Goal: Check status: Check status

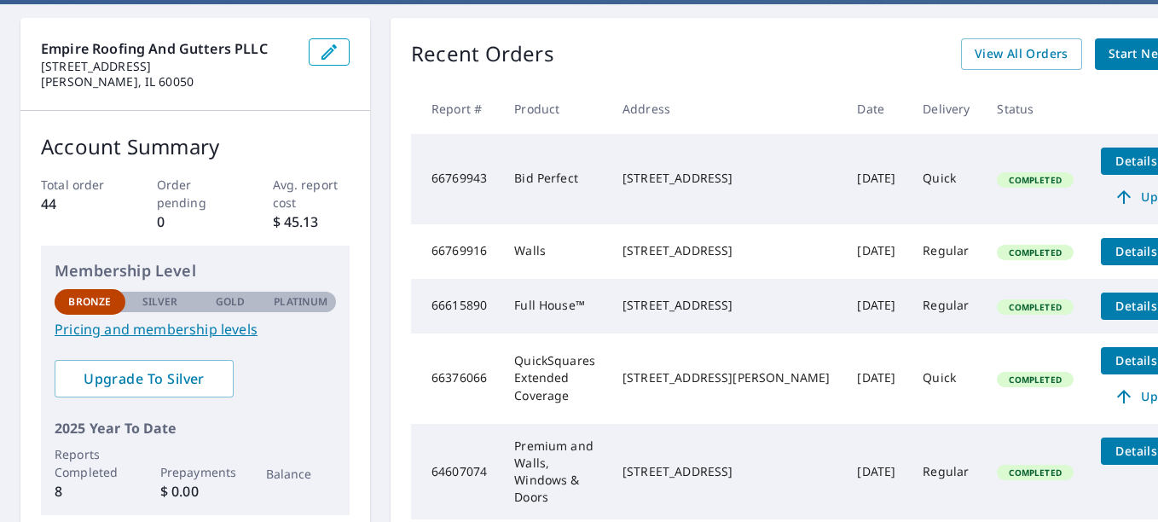
scroll to position [145, 0]
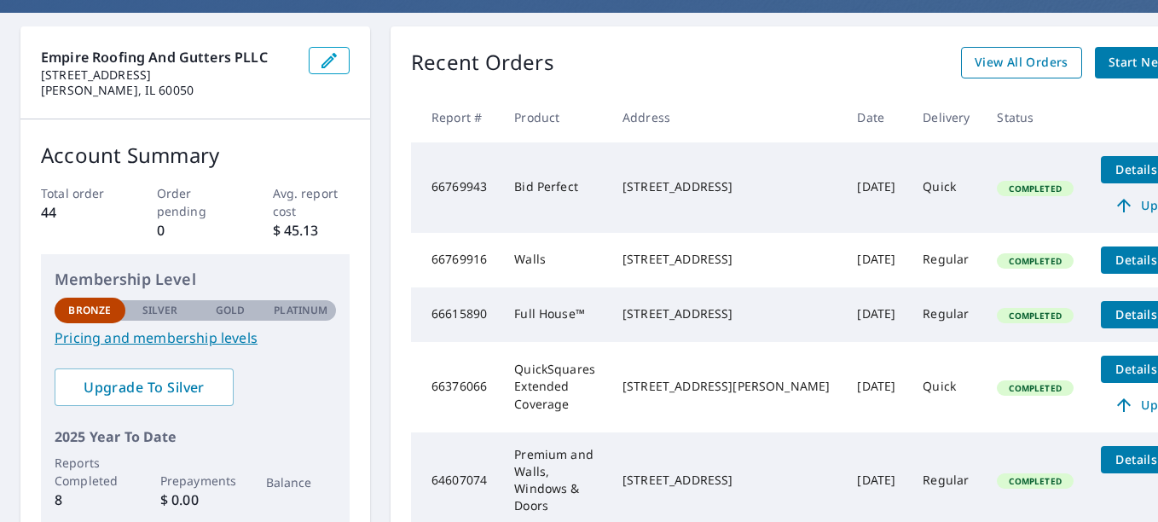
click at [975, 68] on span "View All Orders" at bounding box center [1022, 62] width 94 height 21
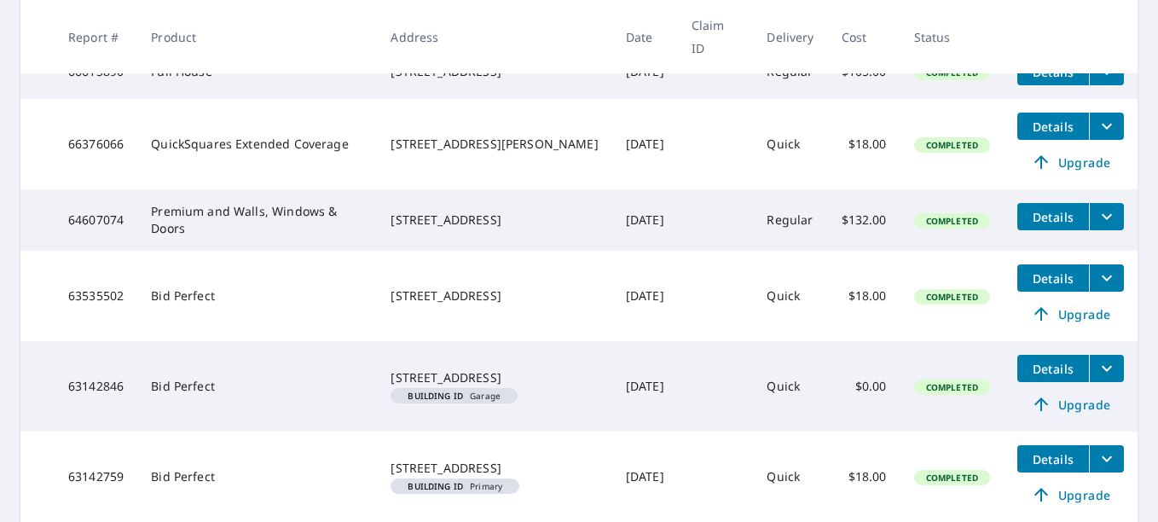
scroll to position [516, 0]
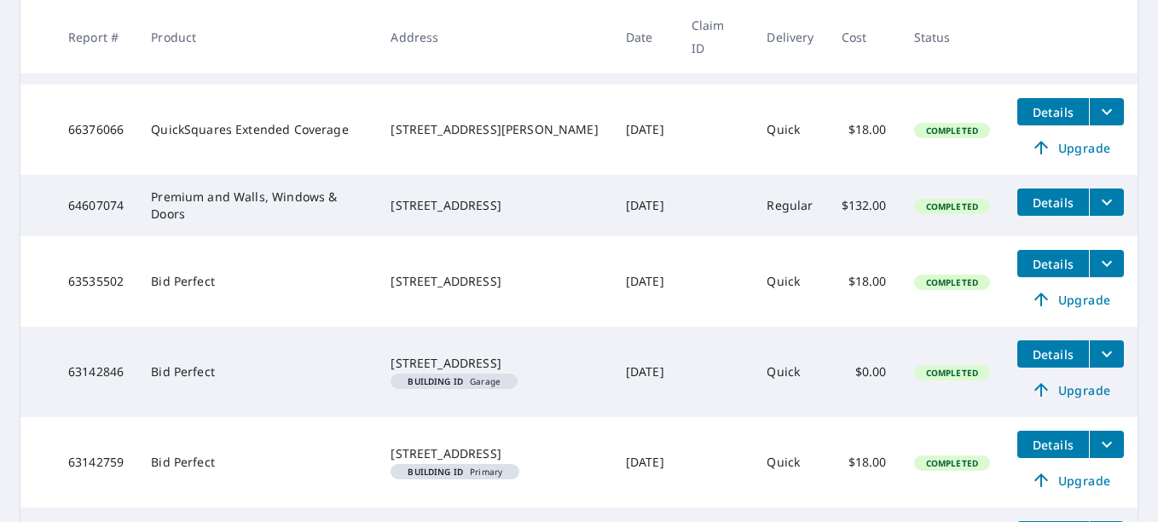
drag, startPoint x: 1141, startPoint y: 286, endPoint x: 1142, endPoint y: 296, distance: 10.3
click at [1142, 296] on main "​ Search Download Excel 1-10 of 10 records shown Refine results by choosing fil…" at bounding box center [579, 136] width 1158 height 989
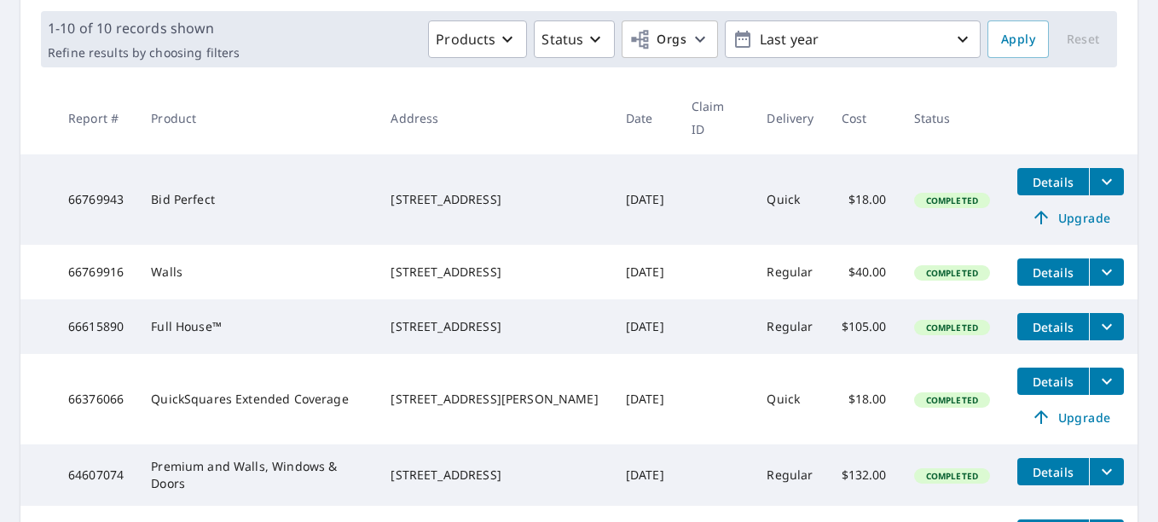
scroll to position [136, 0]
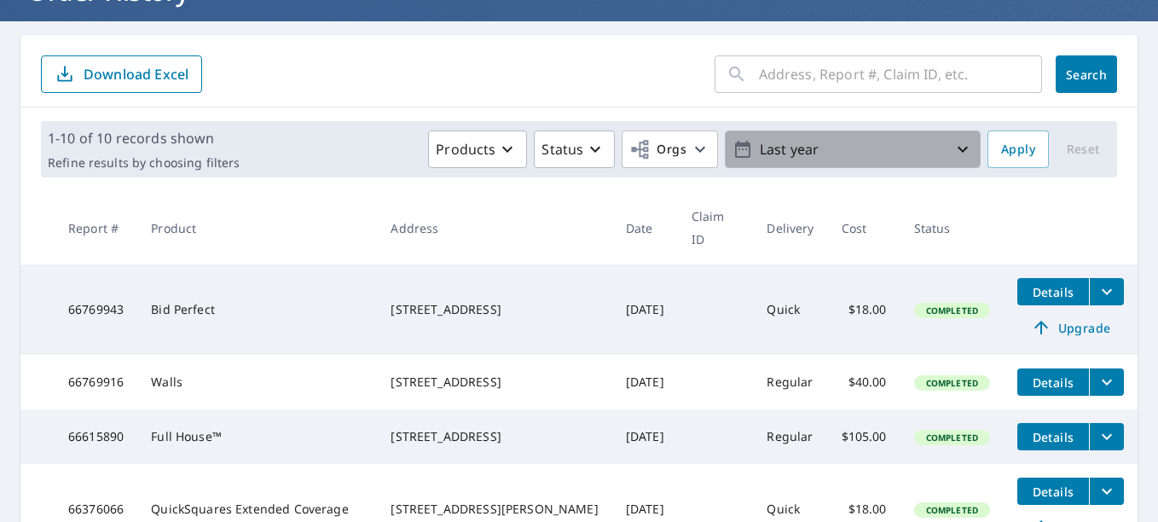
click at [836, 142] on p "Last year" at bounding box center [853, 150] width 200 height 30
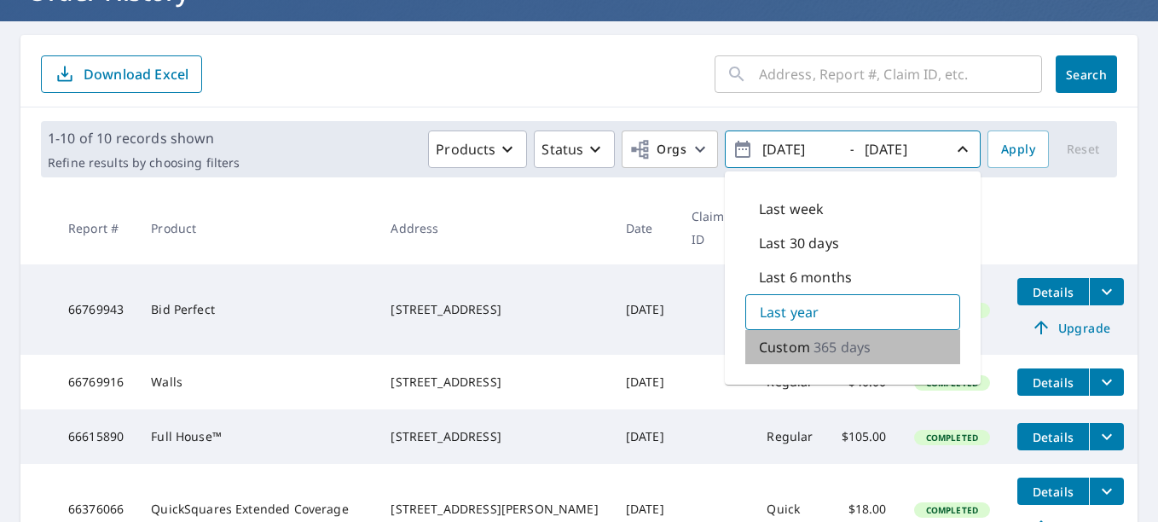
click at [793, 347] on p "Custom" at bounding box center [784, 347] width 51 height 20
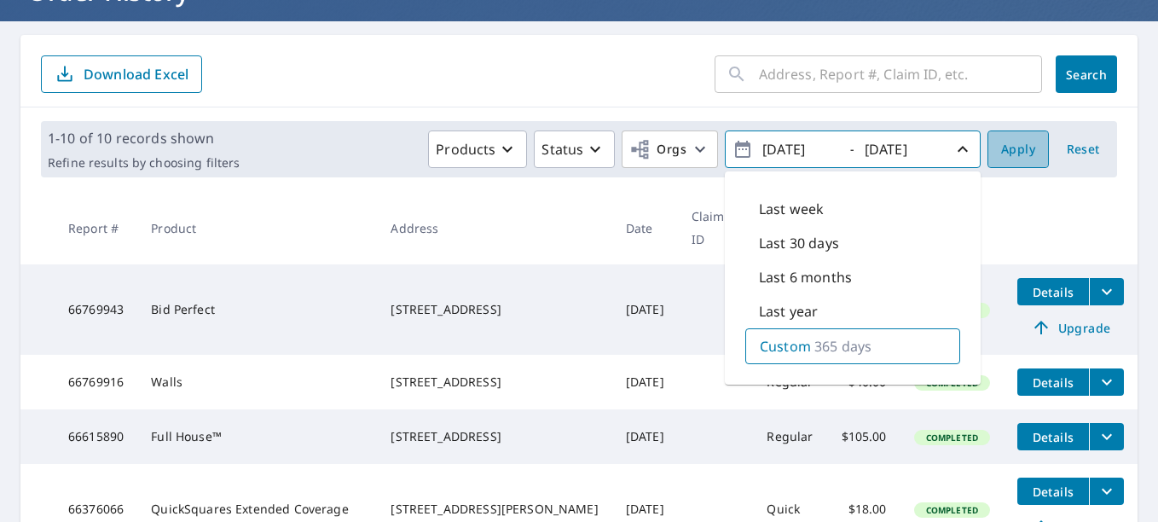
click at [1012, 148] on span "Apply" at bounding box center [1019, 149] width 34 height 21
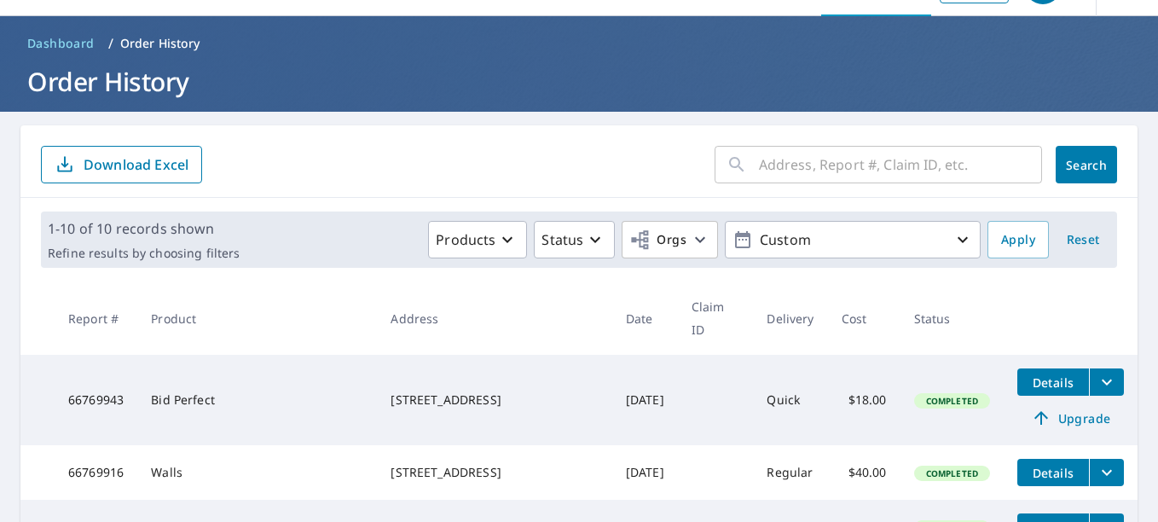
scroll to position [40, 0]
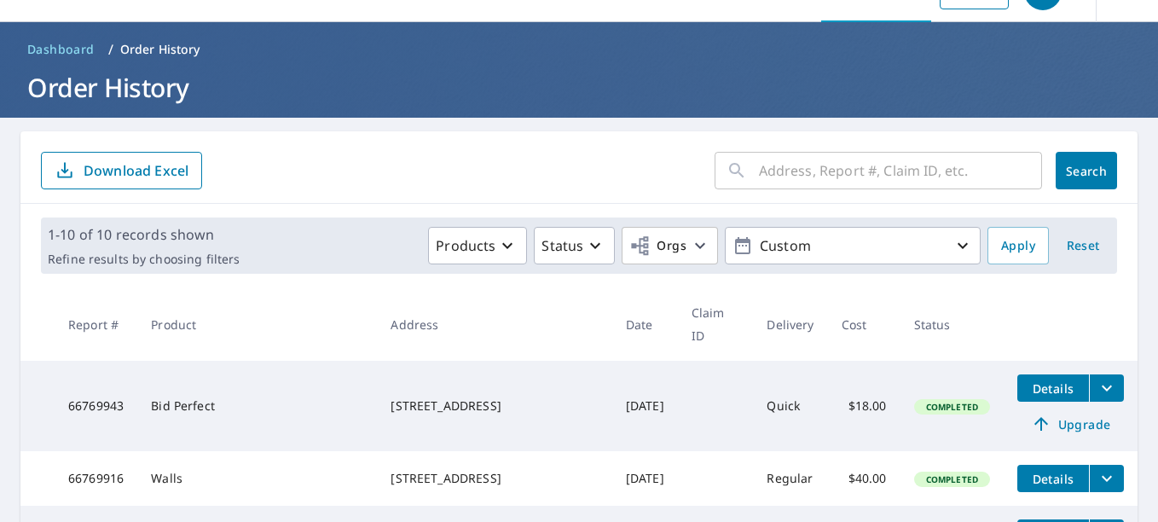
click at [775, 163] on input "text" at bounding box center [900, 171] width 283 height 48
click at [613, 334] on th "Date" at bounding box center [646, 323] width 66 height 73
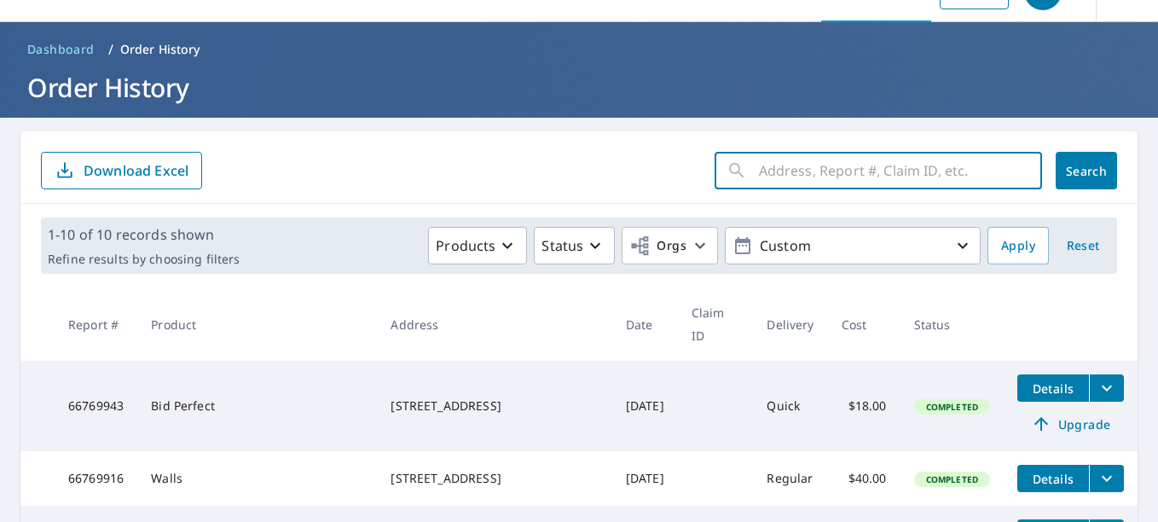
click at [760, 169] on input "text" at bounding box center [900, 171] width 283 height 48
type input "saddle ridge"
click button "Search" at bounding box center [1086, 171] width 61 height 38
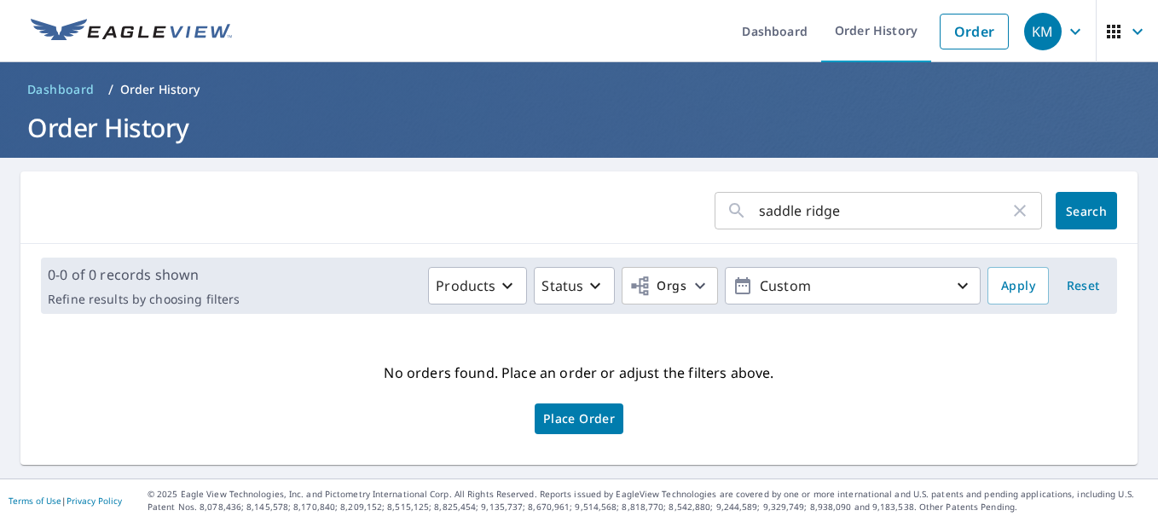
click at [797, 216] on input "saddle ridge" at bounding box center [884, 211] width 251 height 48
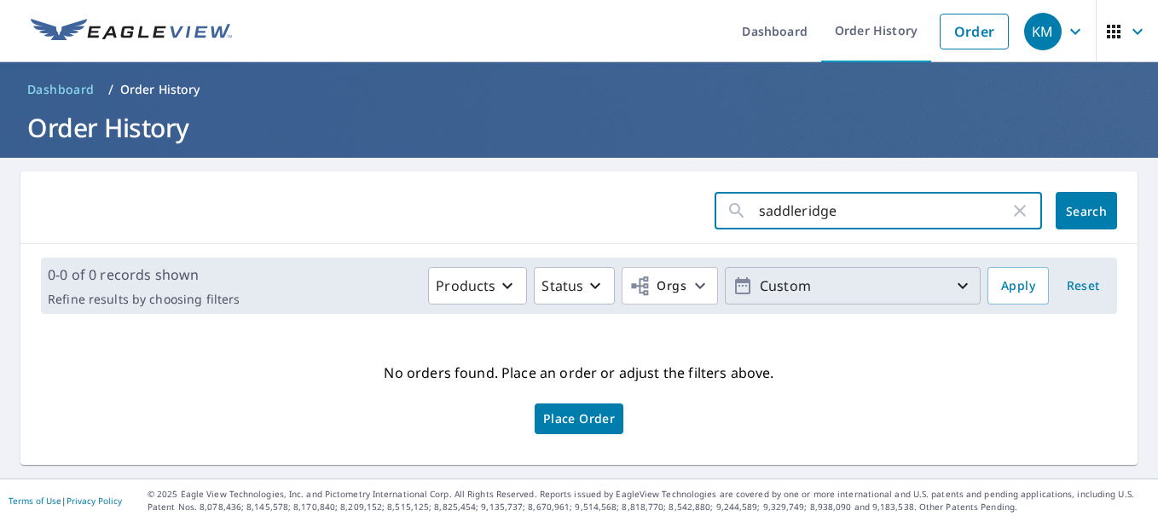
type input "saddleridge"
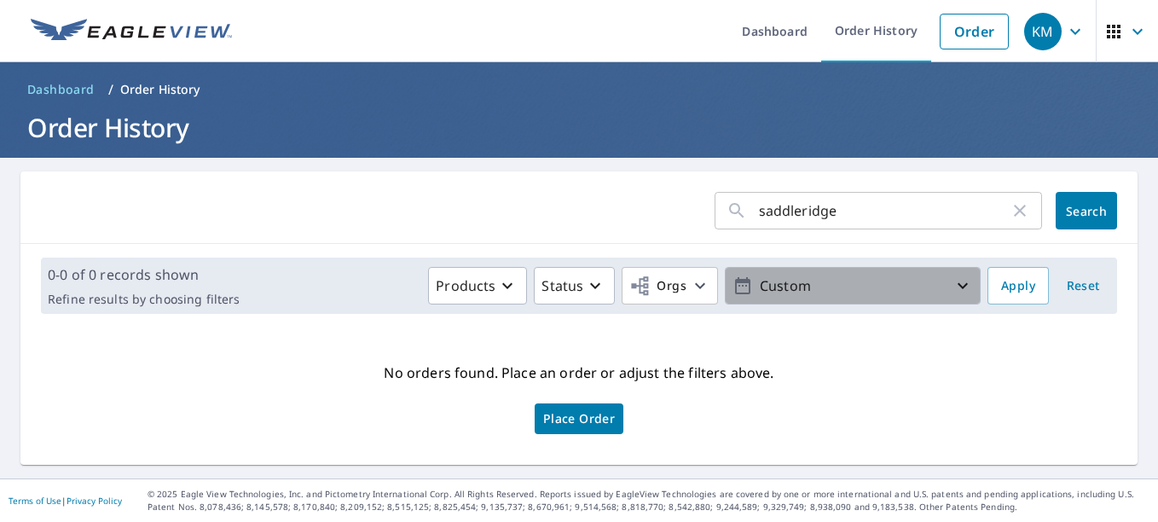
click at [798, 273] on p "Custom" at bounding box center [853, 286] width 200 height 30
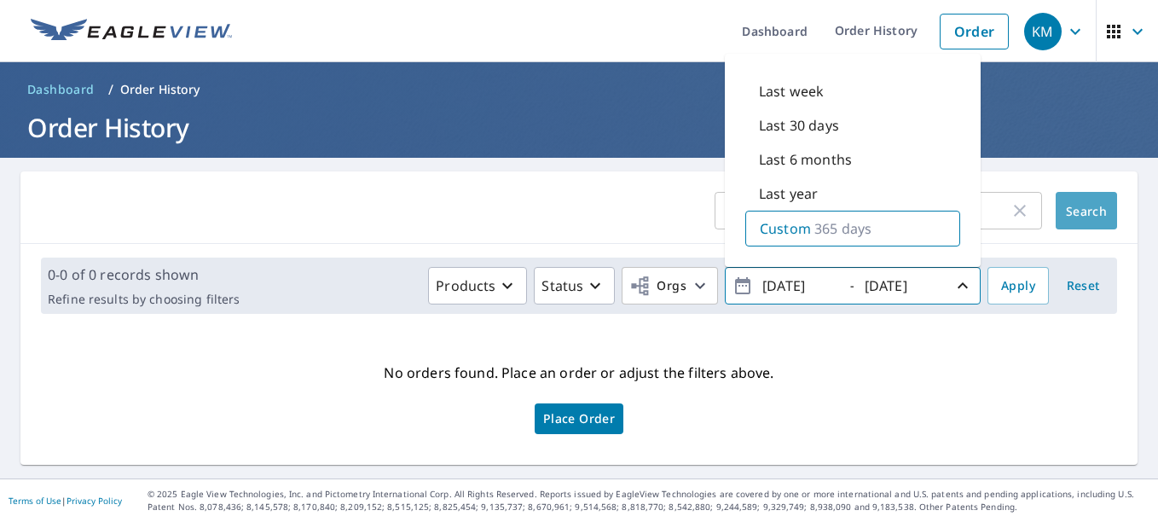
click at [1070, 203] on span "Search" at bounding box center [1087, 211] width 34 height 16
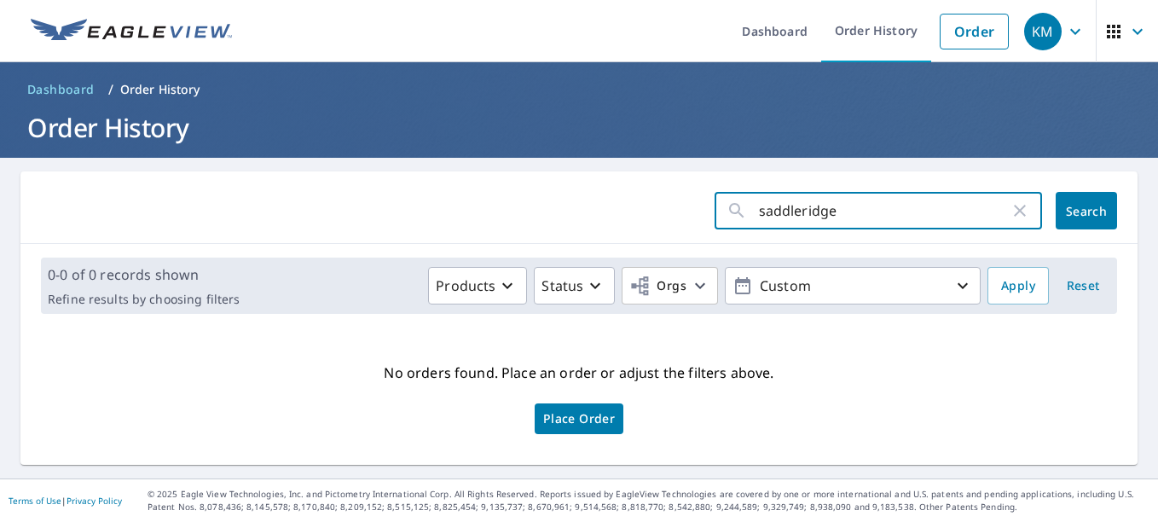
drag, startPoint x: 891, startPoint y: 208, endPoint x: 722, endPoint y: 212, distance: 169.8
click at [722, 212] on div "saddleridge ​" at bounding box center [879, 211] width 328 height 38
type input "716 [GEOGRAPHIC_DATA]"
click button "Search" at bounding box center [1086, 211] width 61 height 38
